Goal: Task Accomplishment & Management: Use online tool/utility

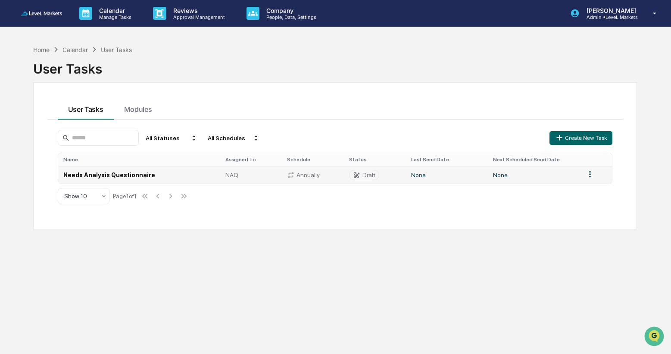
click at [137, 174] on td "Needs Analysis Questionnaire" at bounding box center [139, 175] width 162 height 18
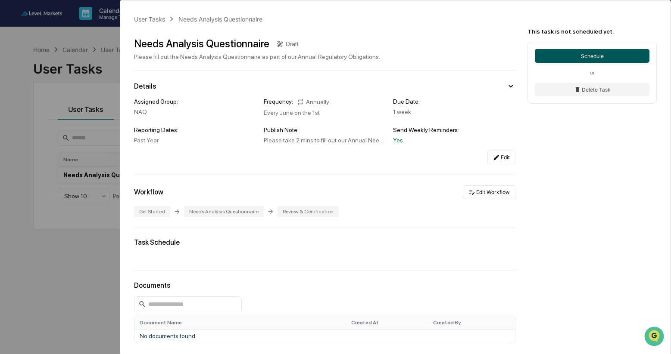
click at [578, 56] on button "Schedule" at bounding box center [592, 56] width 115 height 14
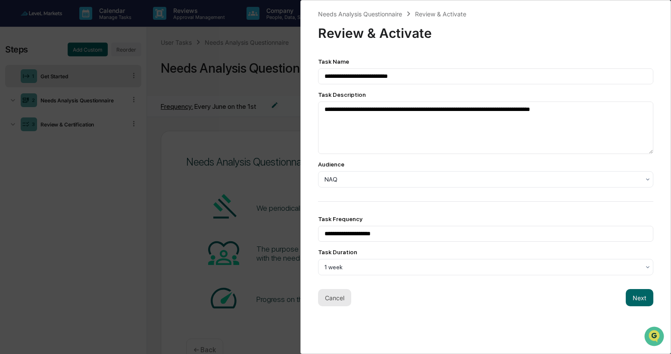
click at [337, 303] on button "Cancel" at bounding box center [334, 297] width 33 height 17
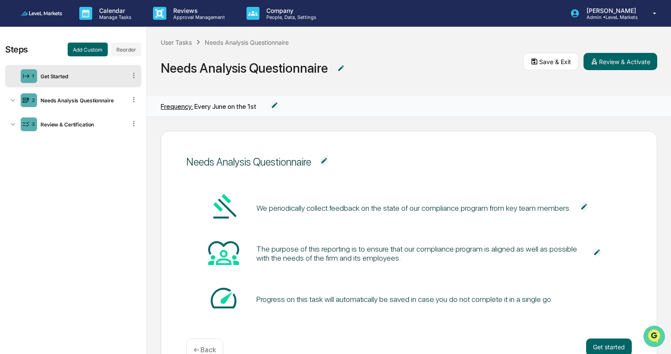
click at [657, 337] on icon "Open customer support" at bounding box center [654, 348] width 22 height 22
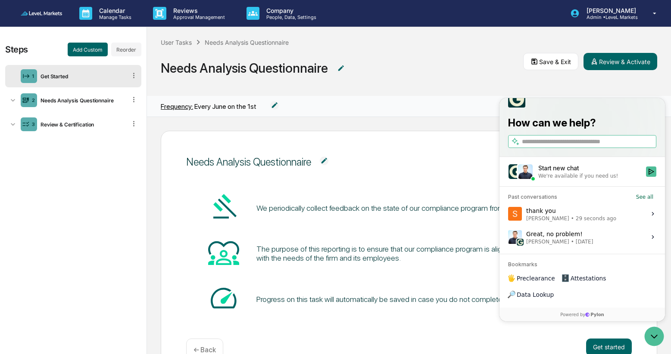
click at [120, 307] on div "Steps Add Custom Reorder 1 Get Started 2 Needs Analysis Questionnaire 3 Review …" at bounding box center [73, 191] width 146 height 328
click at [49, 14] on img at bounding box center [41, 13] width 41 height 4
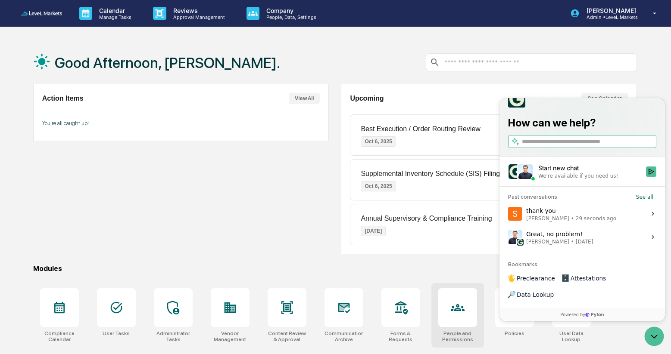
click at [448, 310] on div at bounding box center [457, 308] width 39 height 39
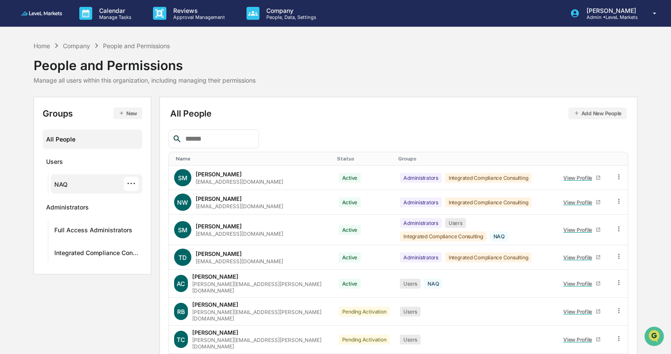
click at [85, 186] on div "NAQ ···" at bounding box center [96, 184] width 84 height 14
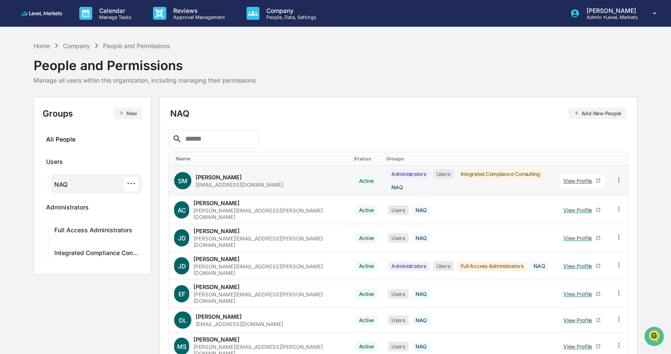
click at [576, 179] on div "View Profile" at bounding box center [579, 181] width 32 height 6
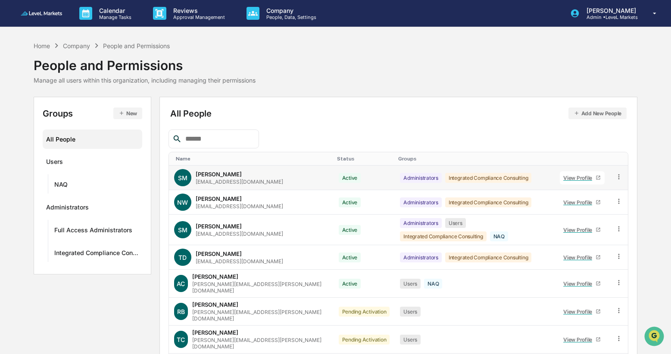
click at [618, 179] on icon at bounding box center [618, 176] width 1 height 5
click at [491, 145] on div at bounding box center [398, 139] width 460 height 19
click at [118, 190] on div "NAQ ···" at bounding box center [96, 184] width 84 height 14
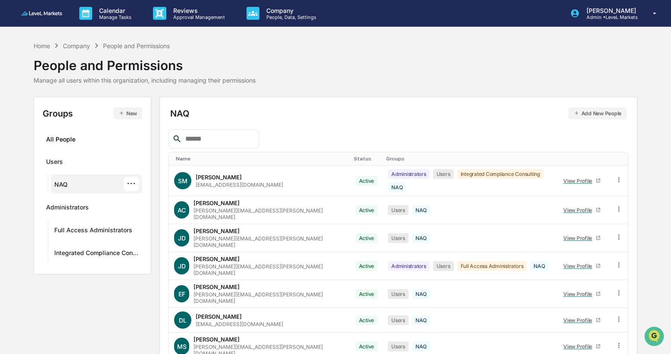
click at [131, 184] on div "···" at bounding box center [131, 184] width 15 height 14
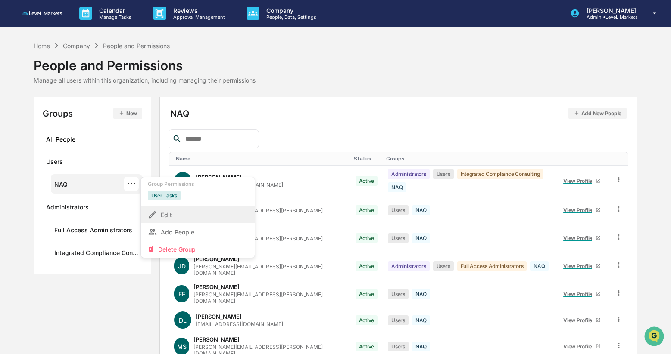
click at [171, 218] on div "Edit" at bounding box center [198, 215] width 100 height 10
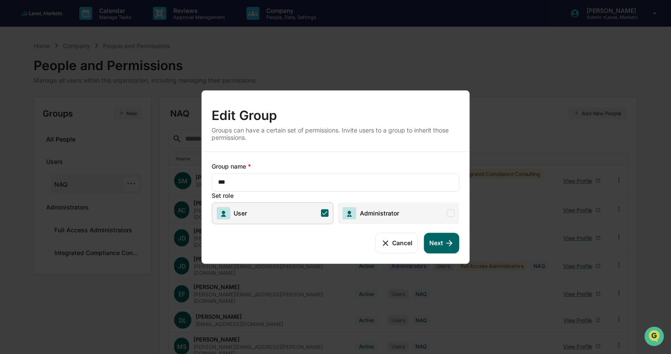
click at [400, 243] on button "Cancel" at bounding box center [396, 243] width 43 height 21
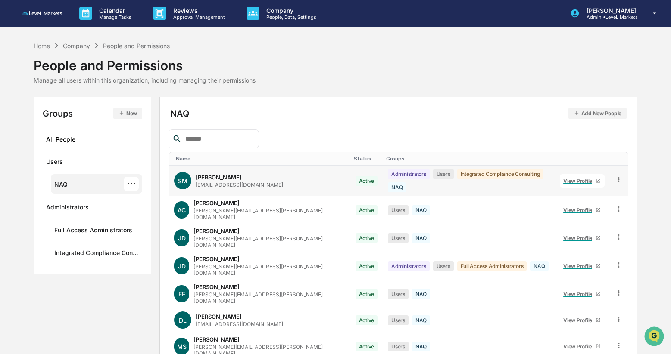
click at [615, 178] on icon at bounding box center [619, 180] width 8 height 8
click at [600, 189] on div "Groups & Permissions" at bounding box center [578, 194] width 74 height 10
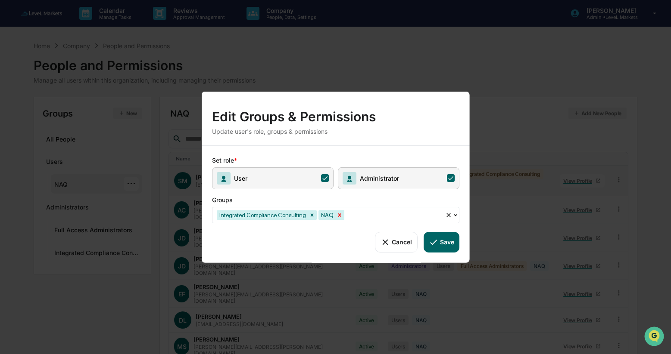
click at [342, 216] on icon "Remove NAQ" at bounding box center [339, 215] width 6 height 6
click at [444, 245] on button "Save" at bounding box center [441, 242] width 36 height 21
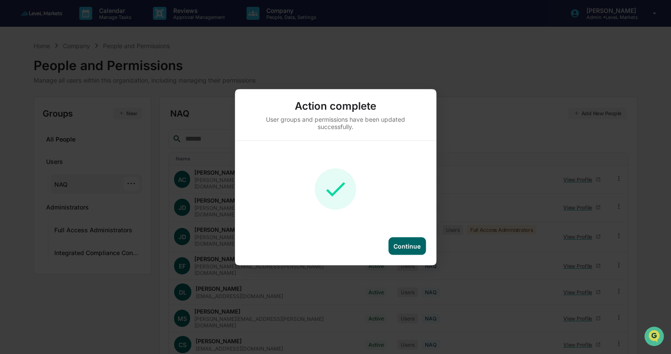
click at [397, 252] on div "Continue" at bounding box center [406, 246] width 37 height 18
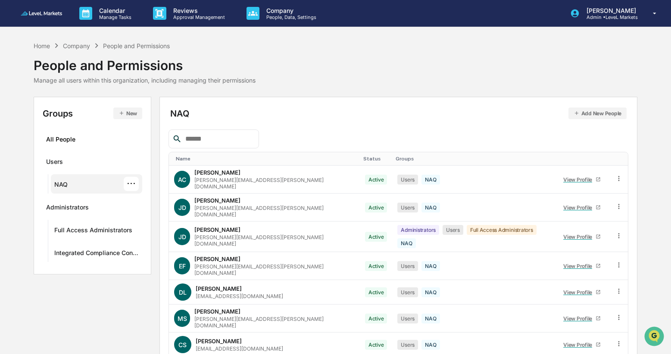
click at [44, 15] on img at bounding box center [41, 13] width 41 height 4
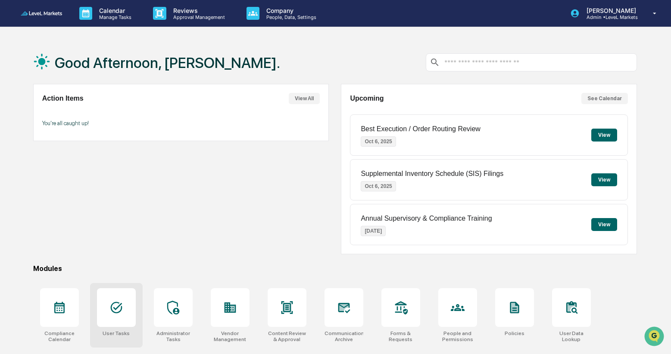
click at [118, 313] on icon at bounding box center [116, 308] width 12 height 12
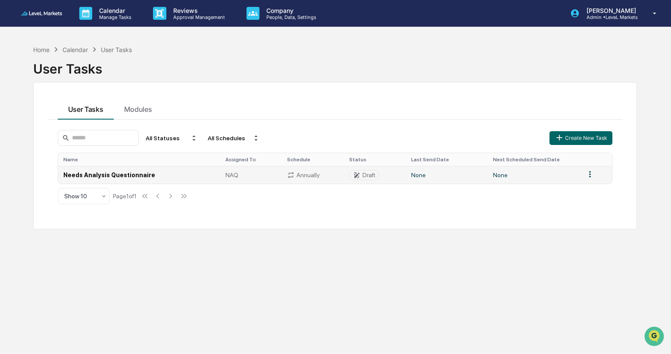
click at [137, 175] on td "Needs Analysis Questionnaire" at bounding box center [139, 175] width 162 height 18
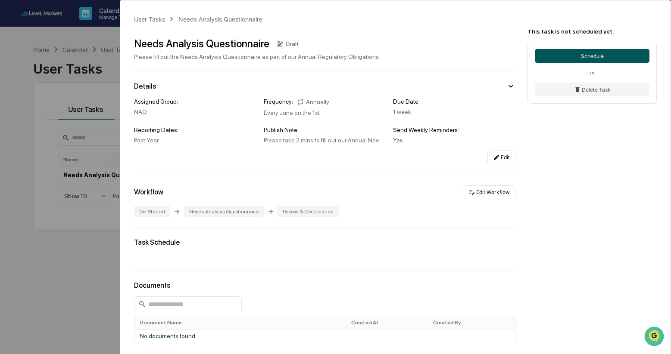
click at [606, 58] on button "Schedule" at bounding box center [592, 56] width 115 height 14
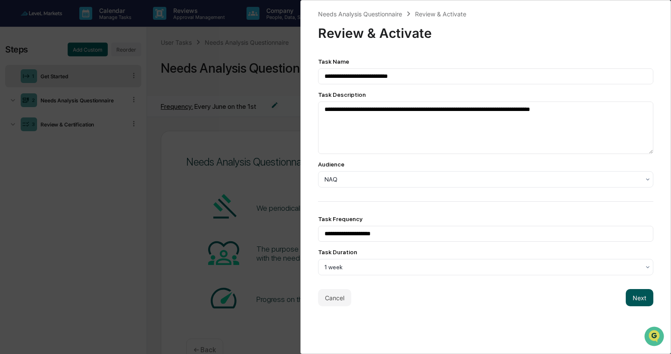
click at [641, 302] on button "Next" at bounding box center [639, 297] width 28 height 17
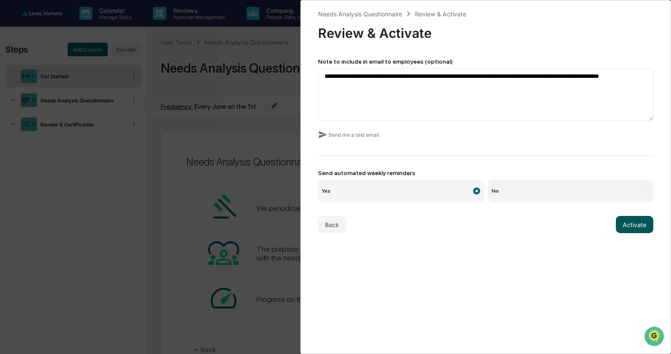
click at [637, 224] on button "Activate" at bounding box center [633, 224] width 37 height 17
